Goal: Find specific page/section: Find specific page/section

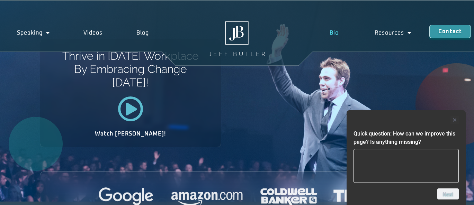
click at [334, 32] on link "Bio" at bounding box center [334, 33] width 45 height 16
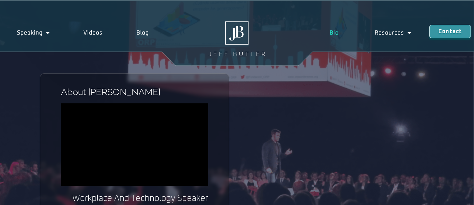
click at [457, 122] on div "About Jeff Workplace And Technology Speaker Jeff Butler is a speaker, author an…" at bounding box center [237, 133] width 474 height 264
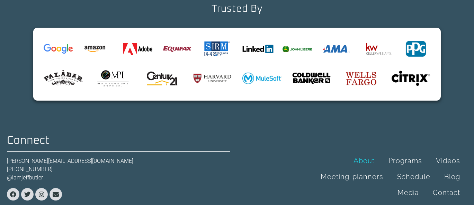
scroll to position [874, 0]
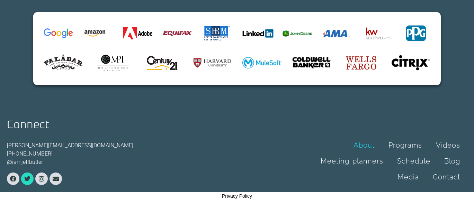
click at [29, 179] on icon at bounding box center [27, 179] width 6 height 6
